Goal: Task Accomplishment & Management: Complete application form

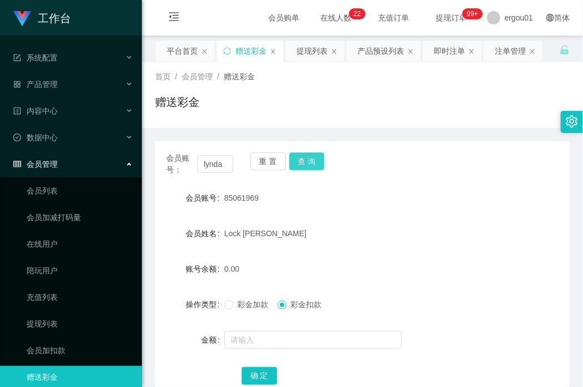
type input "lynda"
drag, startPoint x: 305, startPoint y: 164, endPoint x: 304, endPoint y: 170, distance: 5.8
click at [305, 164] on button "查 询" at bounding box center [306, 161] width 35 height 18
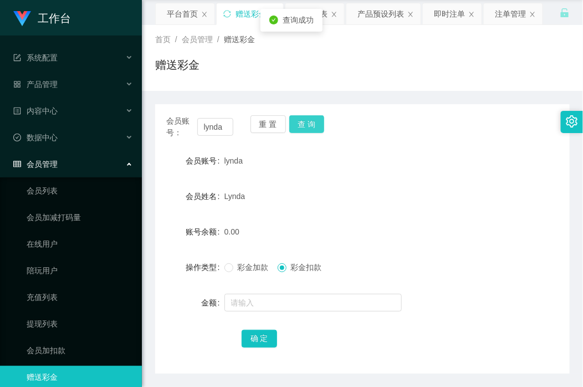
scroll to position [75, 0]
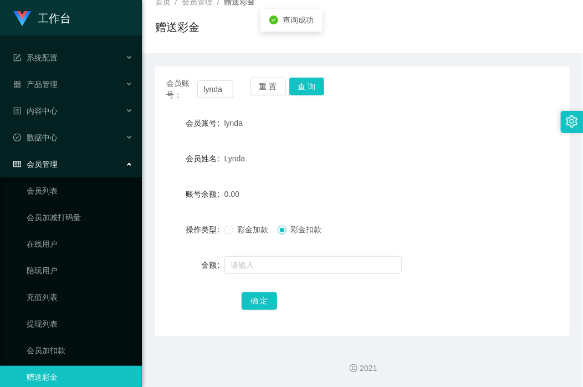
click at [269, 247] on form "会员账号 lynda 会员姓名 [PERSON_NAME] 账号余额 0.00 操作类型 彩金加款 彩金扣款 金额 确 定" at bounding box center [362, 211] width 414 height 199
click at [268, 264] on input "text" at bounding box center [312, 265] width 177 height 18
click at [244, 228] on span "彩金加款" at bounding box center [253, 229] width 40 height 9
click at [254, 259] on input "text" at bounding box center [312, 265] width 177 height 18
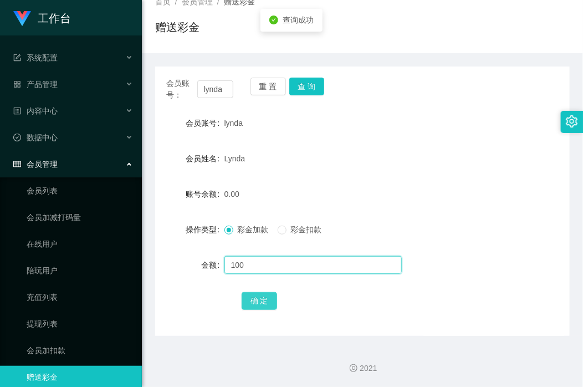
type input "100"
click at [259, 298] on button "确 定" at bounding box center [259, 301] width 35 height 18
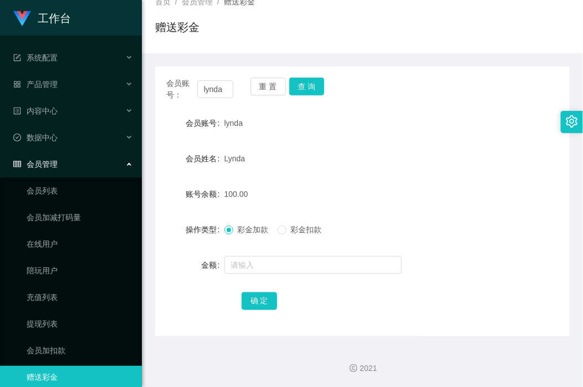
click at [463, 173] on form "会员账号 lynda 会员姓名 [PERSON_NAME] 账号余额 100.00 操作类型 彩金加款 彩金扣款 金额 确 定" at bounding box center [362, 211] width 414 height 199
drag, startPoint x: 412, startPoint y: 133, endPoint x: 397, endPoint y: 86, distance: 49.3
click at [412, 133] on div "lynda" at bounding box center [345, 123] width 242 height 22
click at [223, 93] on input "lynda" at bounding box center [215, 89] width 37 height 18
paste input "MondalShagor"
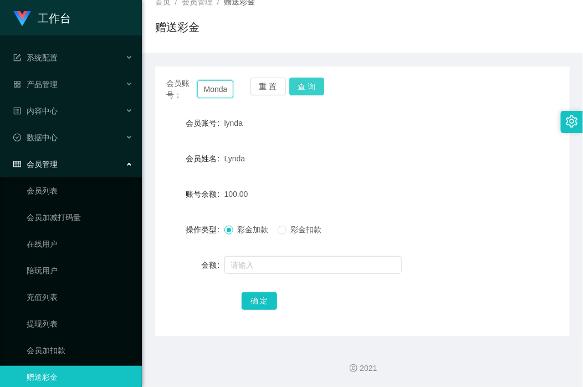
scroll to position [0, 28]
type input "MondalShagor"
click at [305, 85] on button "查 询" at bounding box center [306, 87] width 35 height 18
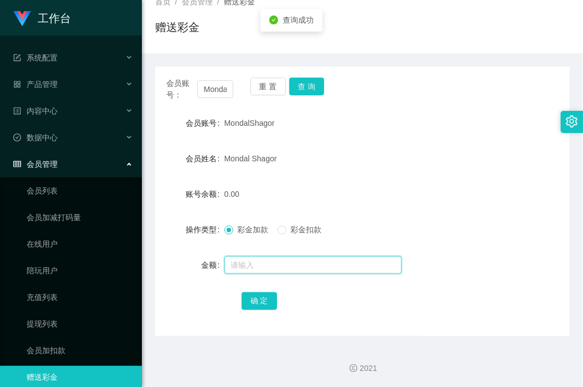
click at [261, 272] on input "text" at bounding box center [312, 265] width 177 height 18
type input "100"
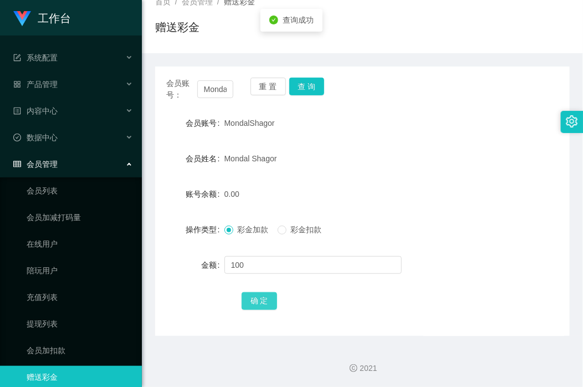
click at [250, 296] on button "确 定" at bounding box center [259, 301] width 35 height 18
click at [220, 85] on input "MondalShagor" at bounding box center [215, 89] width 37 height 18
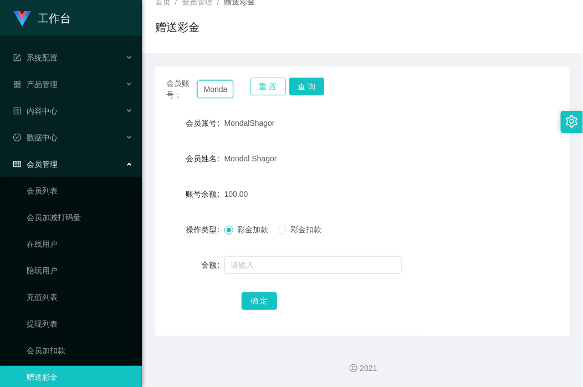
paste input "2721570231"
type input "2721570231"
click at [301, 89] on button "查 询" at bounding box center [306, 87] width 35 height 18
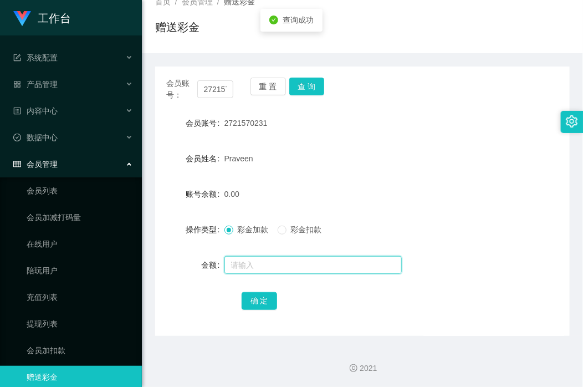
click at [267, 265] on input "text" at bounding box center [312, 265] width 177 height 18
type input "100"
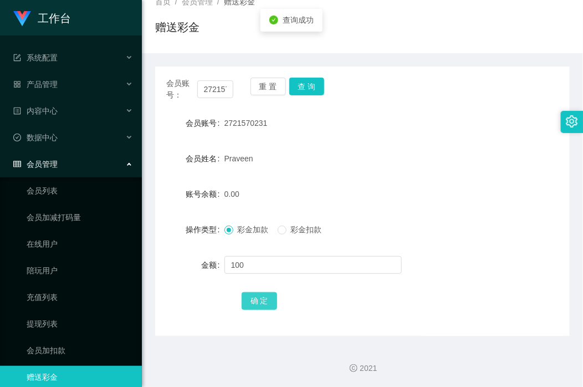
click at [263, 294] on button "确 定" at bounding box center [259, 301] width 35 height 18
drag, startPoint x: 417, startPoint y: 160, endPoint x: 381, endPoint y: 4, distance: 159.3
click at [417, 157] on div "Praveen" at bounding box center [345, 158] width 242 height 22
